Goal: Task Accomplishment & Management: Manage account settings

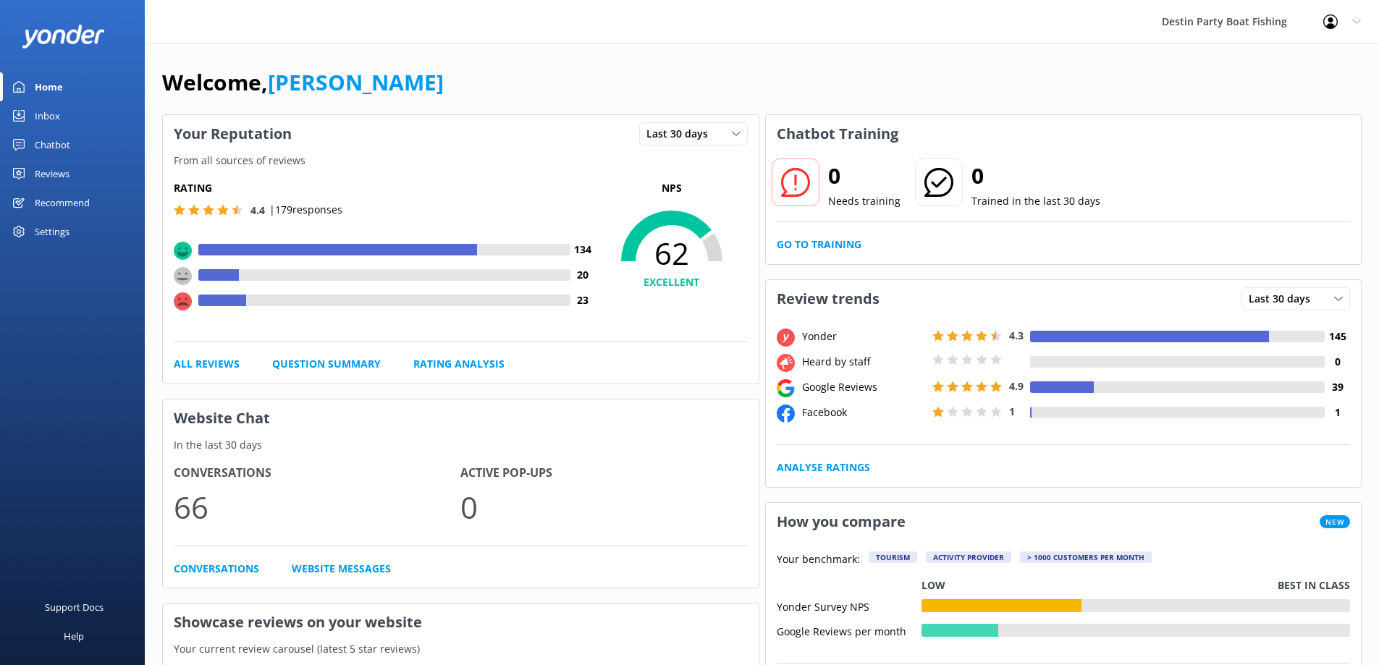
click at [58, 177] on div "Reviews" at bounding box center [52, 173] width 35 height 29
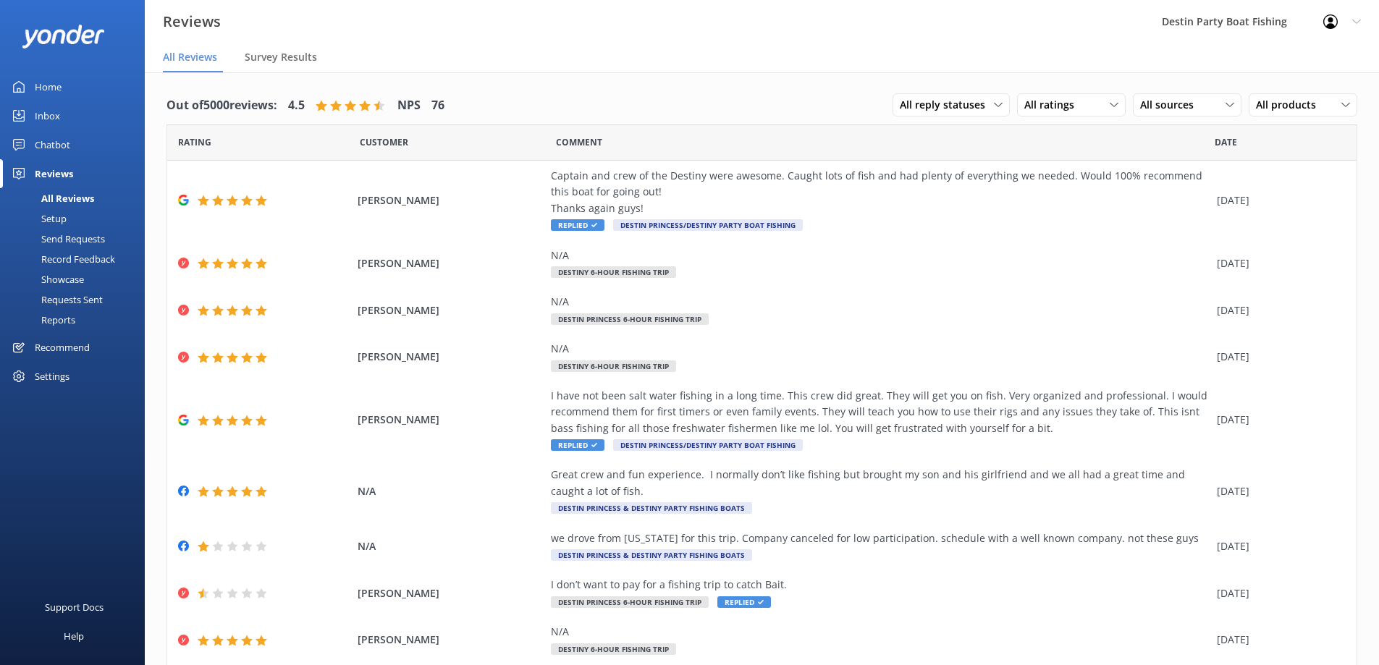
click at [51, 119] on div "Inbox" at bounding box center [47, 115] width 25 height 29
